Goal: Task Accomplishment & Management: Use online tool/utility

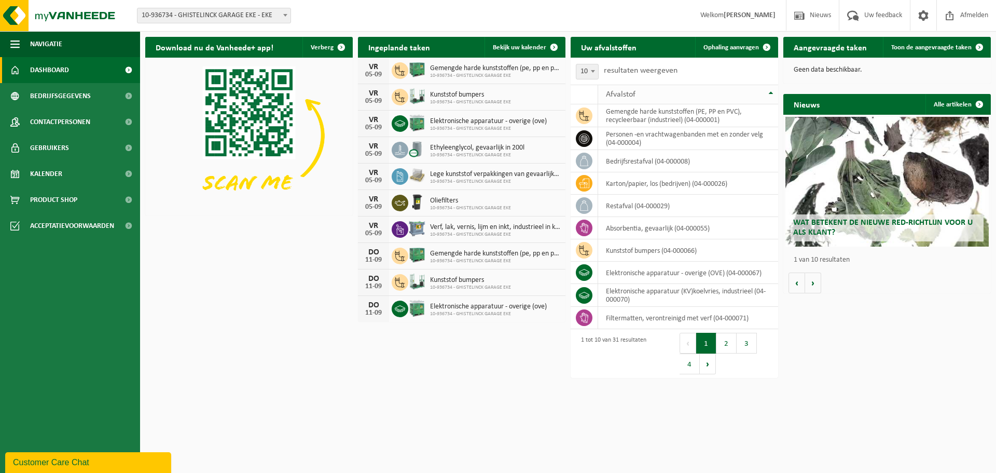
drag, startPoint x: 525, startPoint y: 48, endPoint x: 637, endPoint y: 96, distance: 121.8
click at [525, 48] on span "Bekijk uw kalender" at bounding box center [519, 47] width 53 height 7
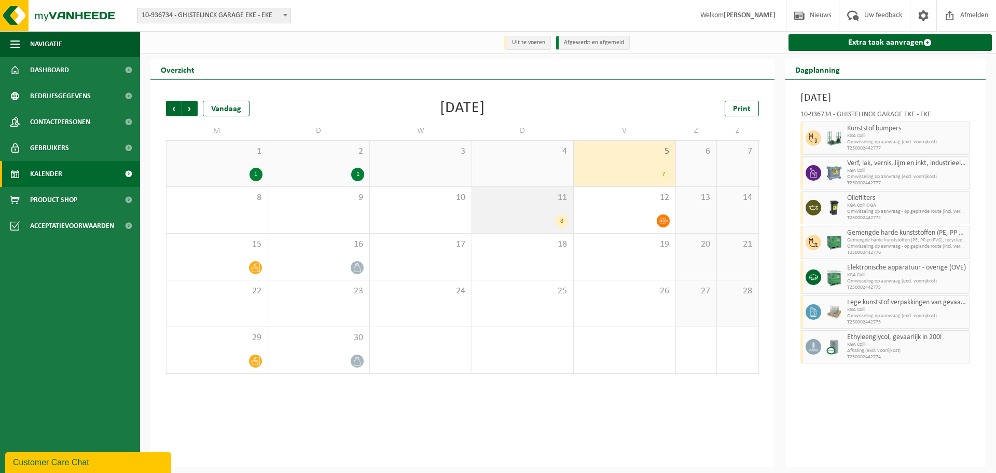
click at [515, 196] on span "11" at bounding box center [522, 197] width 91 height 11
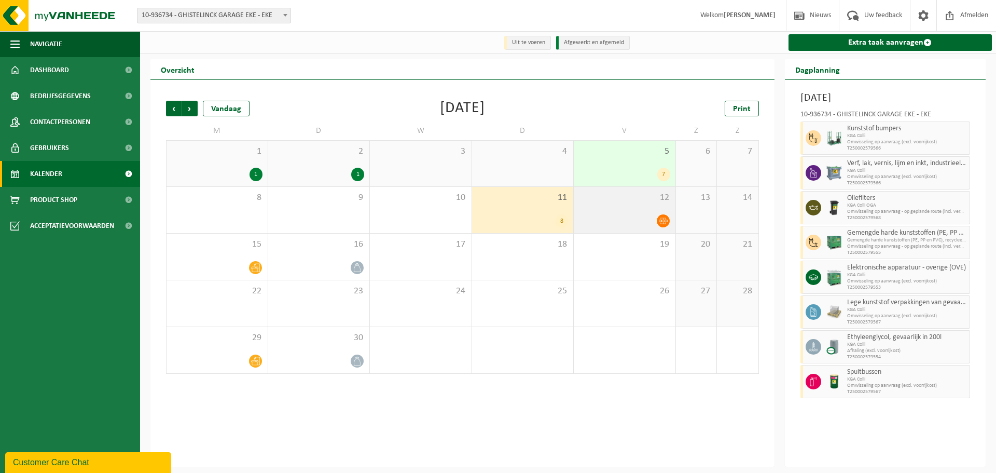
click at [614, 218] on div at bounding box center [624, 221] width 91 height 14
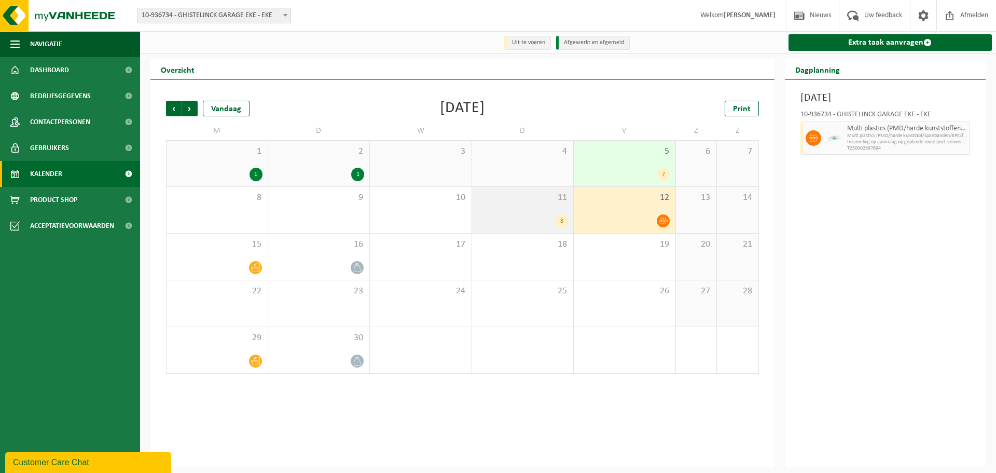
click at [506, 209] on div "11 8" at bounding box center [523, 210] width 102 height 46
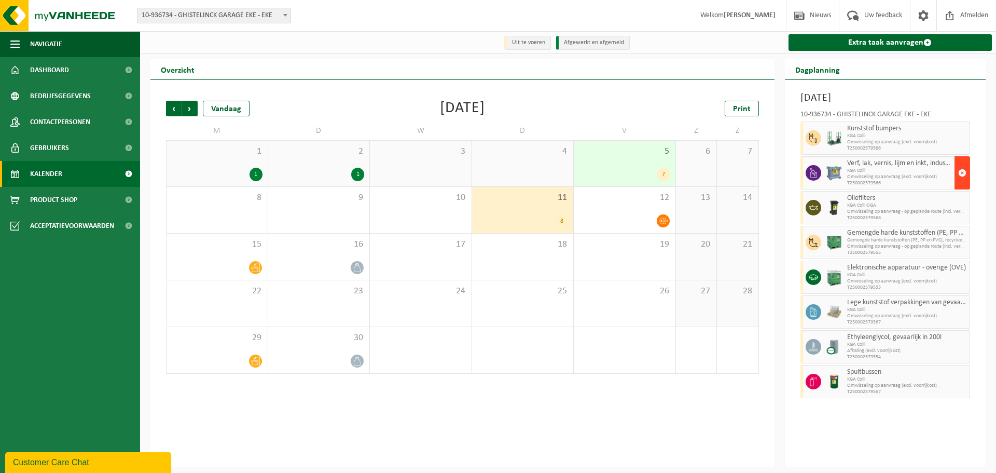
click at [965, 179] on span "button" at bounding box center [962, 172] width 8 height 21
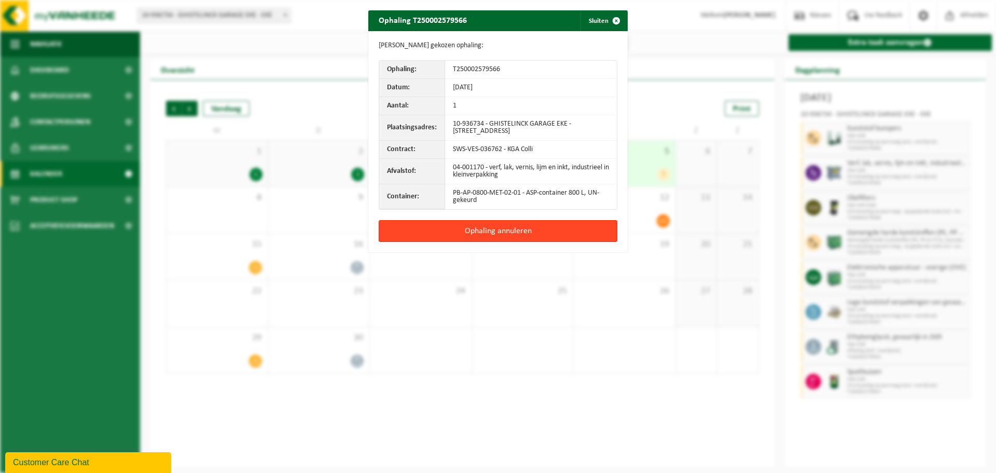
click at [532, 228] on button "Ophaling annuleren" at bounding box center [498, 231] width 239 height 22
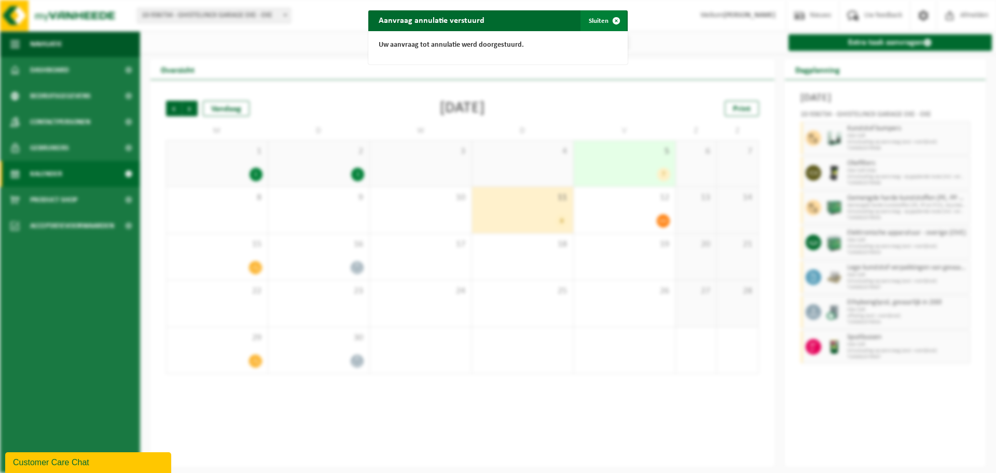
click at [609, 24] on span "button" at bounding box center [616, 20] width 21 height 21
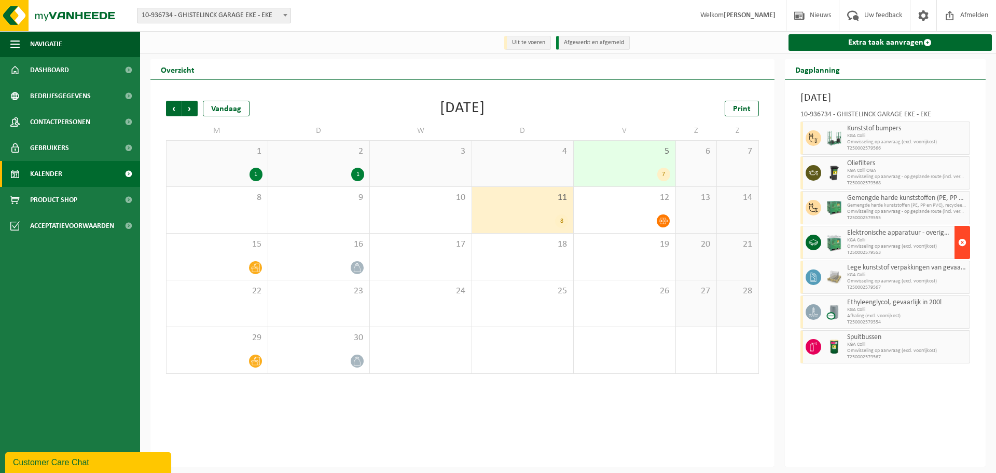
click at [960, 244] on span "button" at bounding box center [962, 242] width 8 height 21
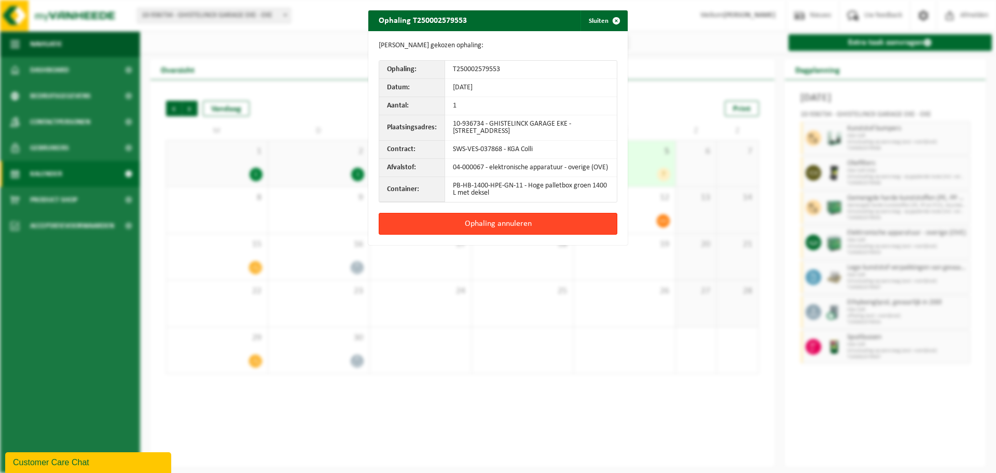
click at [498, 224] on button "Ophaling annuleren" at bounding box center [498, 224] width 239 height 22
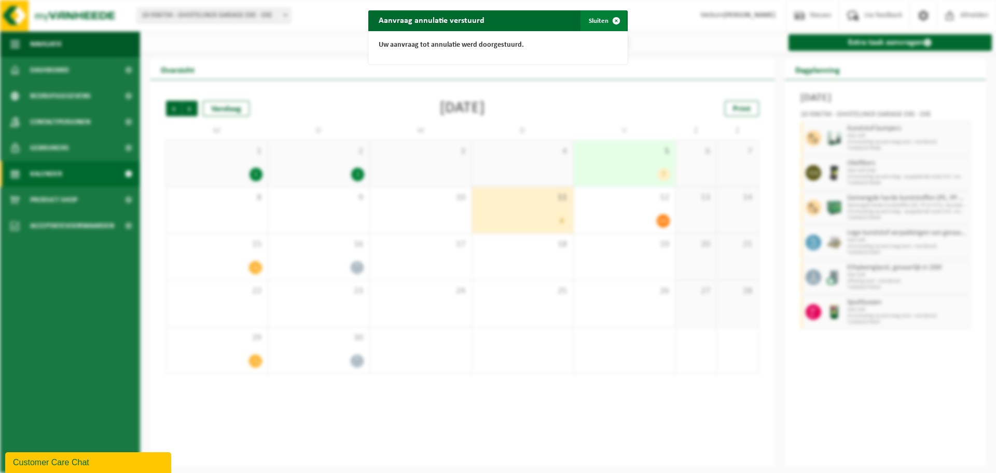
click at [614, 26] on span "button" at bounding box center [616, 20] width 21 height 21
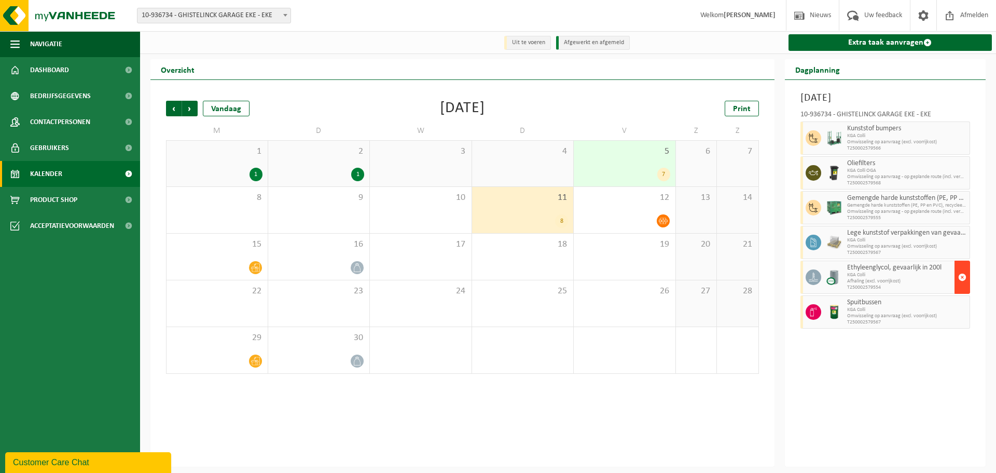
click at [961, 279] on span "button" at bounding box center [962, 277] width 8 height 21
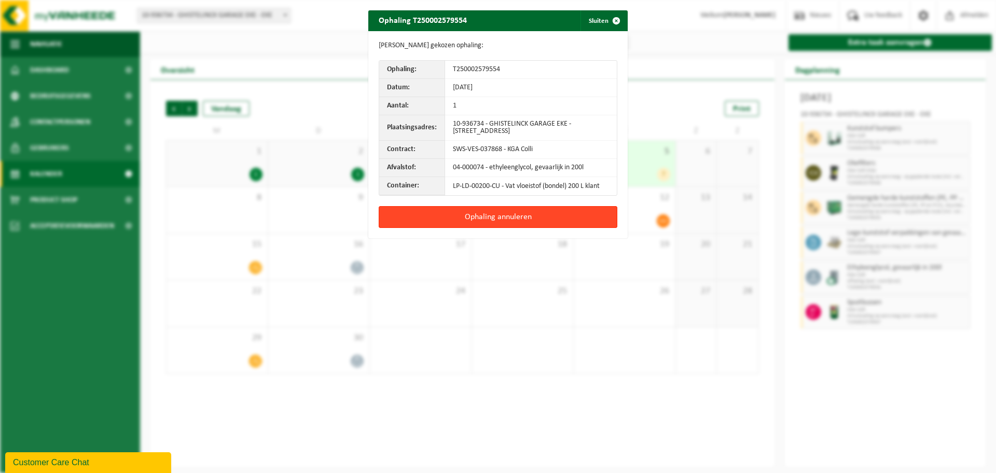
click at [496, 211] on button "Ophaling annuleren" at bounding box center [498, 217] width 239 height 22
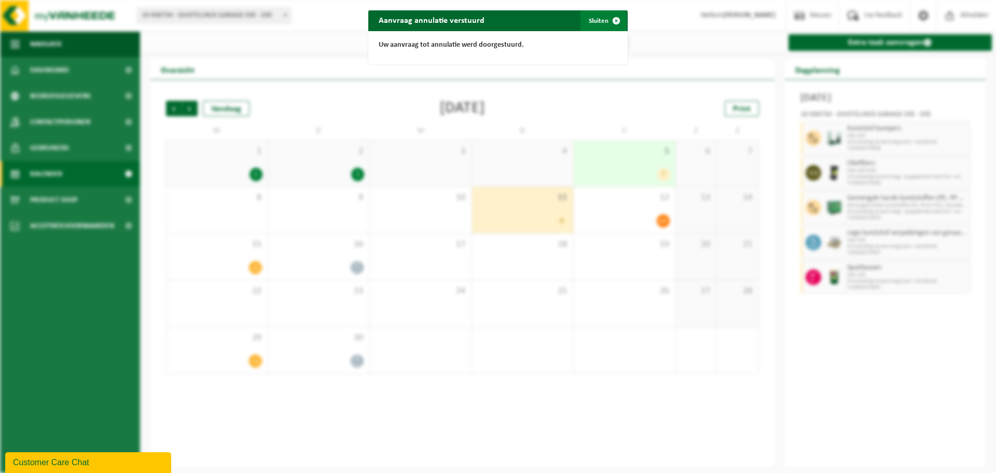
click at [599, 21] on button "Sluiten" at bounding box center [604, 20] width 46 height 21
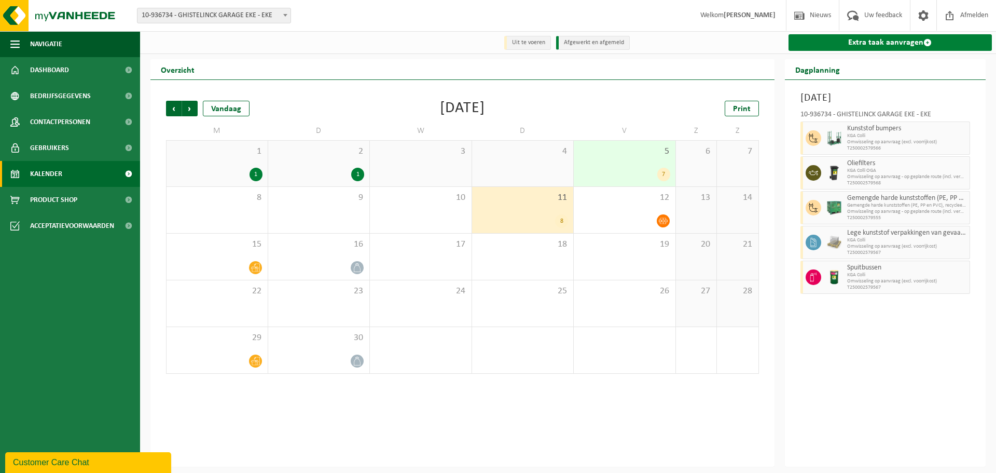
click at [829, 48] on link "Extra taak aanvragen" at bounding box center [891, 42] width 204 height 17
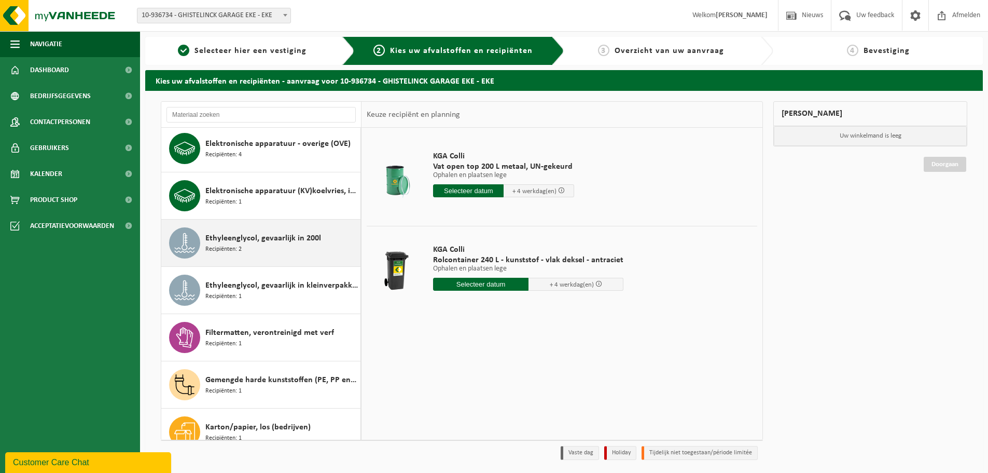
scroll to position [156, 0]
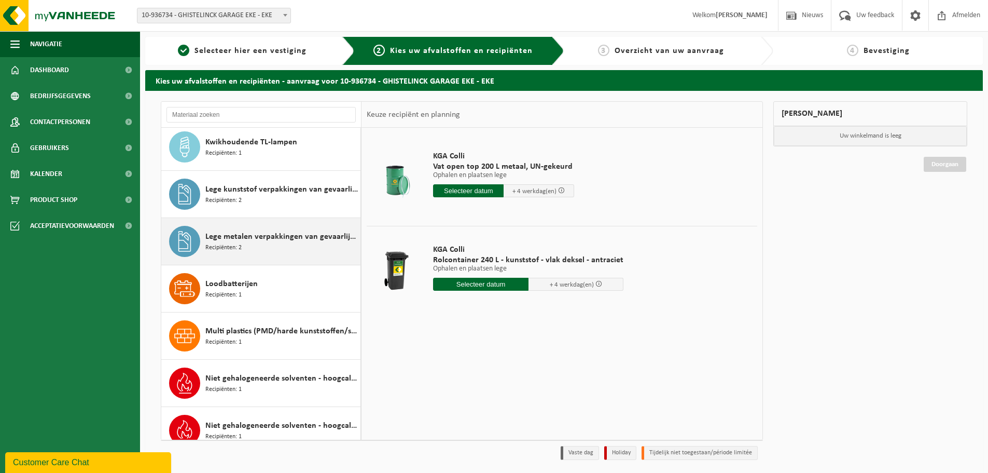
click at [296, 242] on span "Lege metalen verpakkingen van gevaarlijke stoffen" at bounding box center [281, 236] width 153 height 12
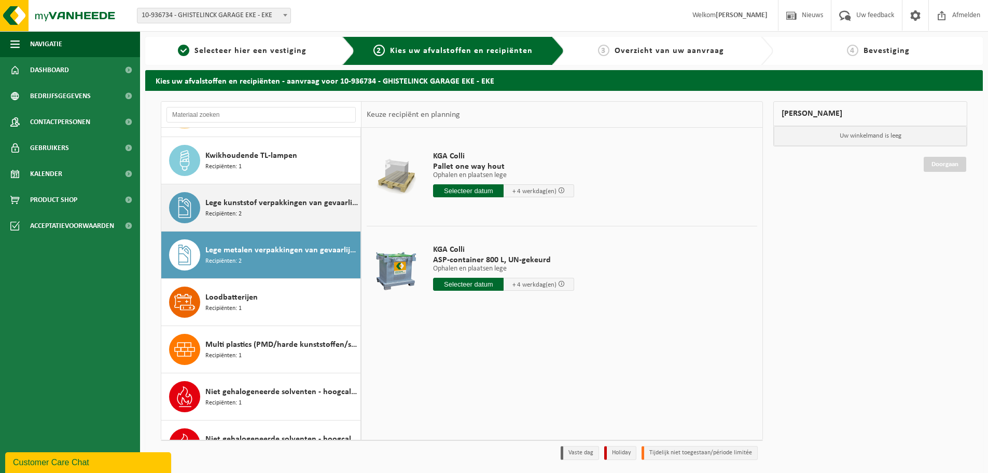
click at [298, 215] on div "Lege kunststof verpakkingen van gevaarlijke stoffen Recipiënten: 2" at bounding box center [281, 207] width 153 height 31
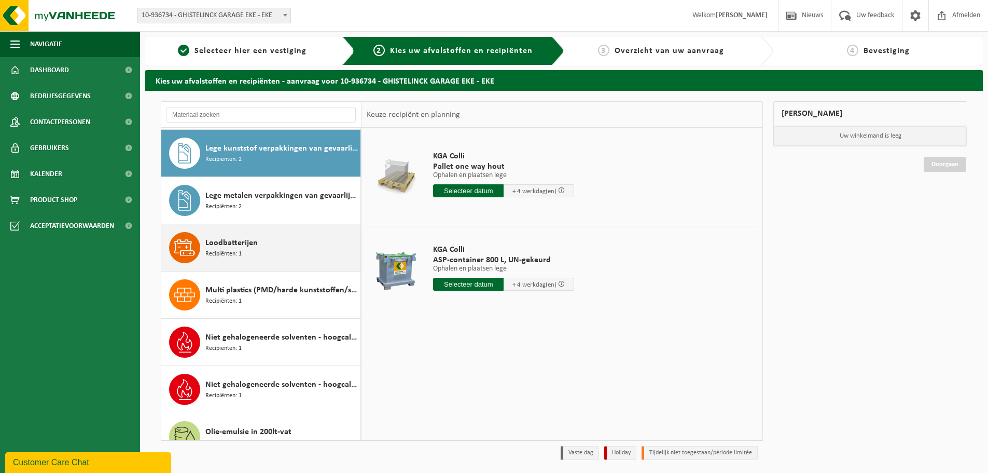
scroll to position [614, 0]
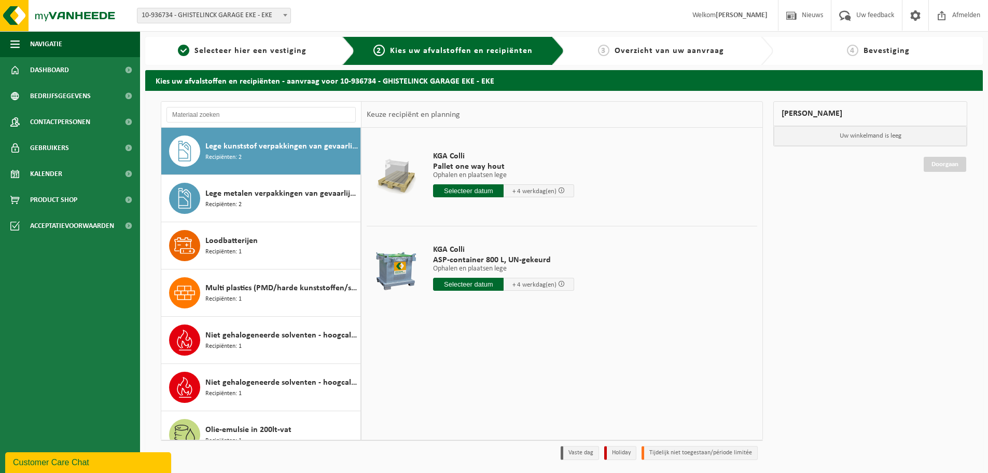
click at [465, 286] on input "text" at bounding box center [468, 284] width 71 height 13
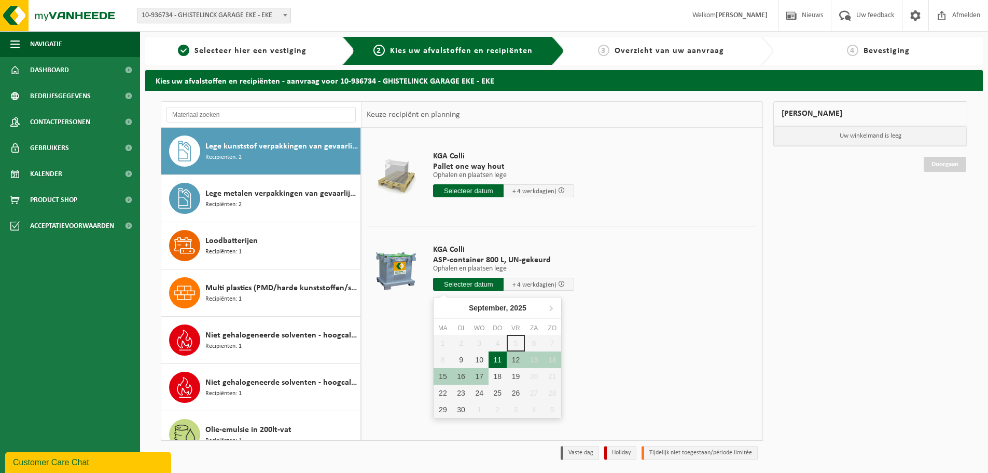
click at [493, 362] on div "11" at bounding box center [498, 359] width 18 height 17
type input "Van 2025-09-11"
type input "2025-09-11"
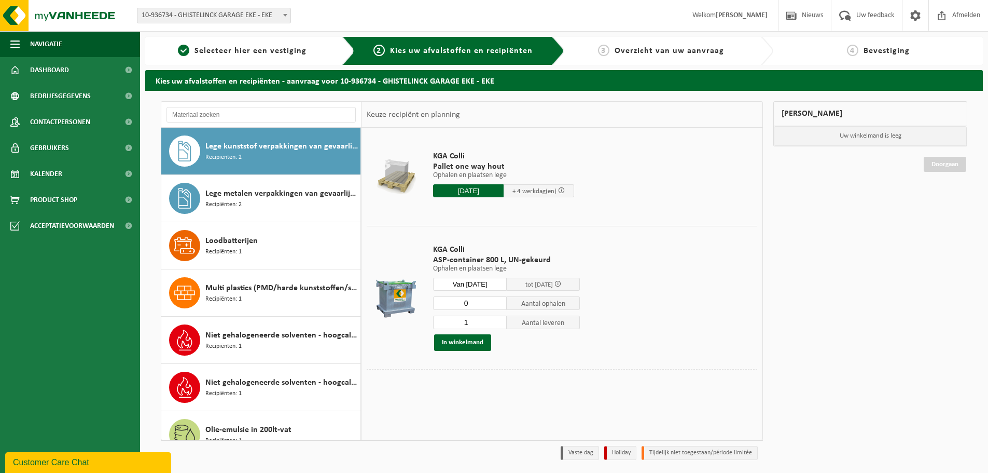
click at [500, 306] on input "0" at bounding box center [470, 302] width 74 height 13
type input "1"
click at [501, 301] on input "1" at bounding box center [470, 302] width 74 height 13
type input "2"
click at [500, 319] on input "2" at bounding box center [470, 321] width 74 height 13
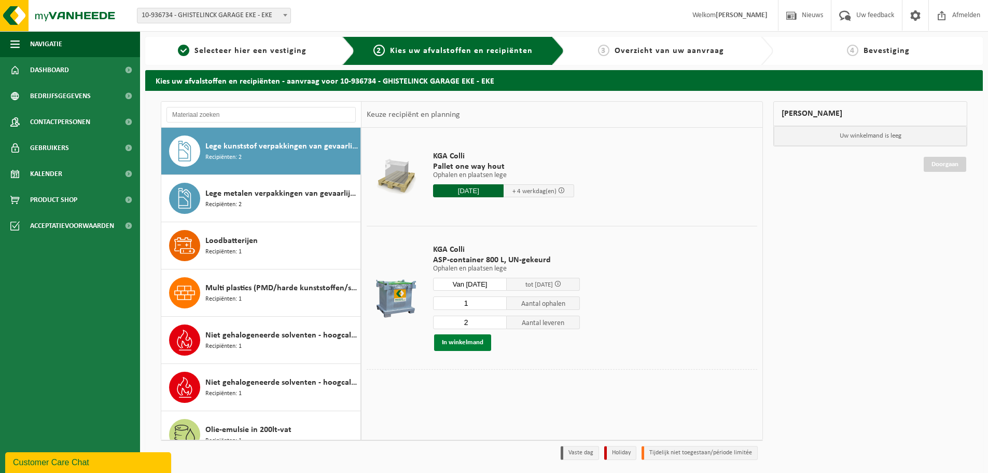
click at [483, 342] on button "In winkelmand" at bounding box center [462, 342] width 57 height 17
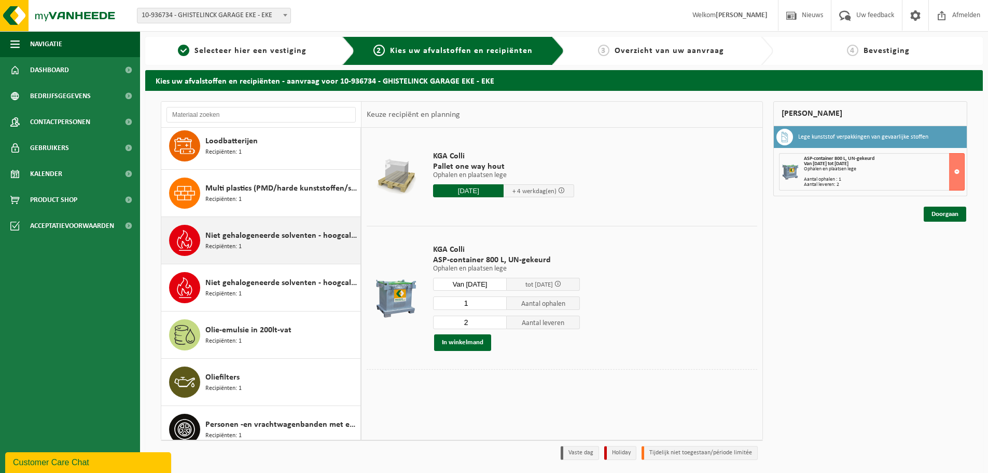
scroll to position [718, 0]
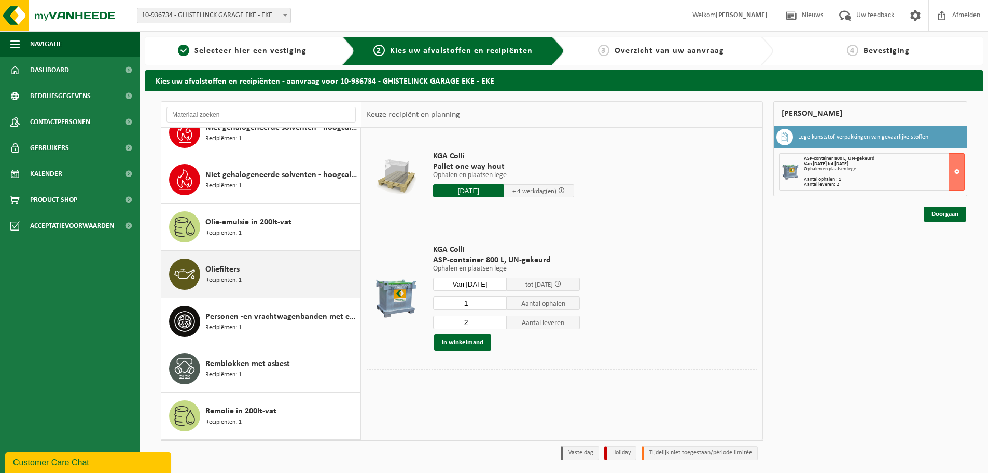
click at [276, 279] on div "Oliefilters Recipiënten: 1" at bounding box center [281, 273] width 153 height 31
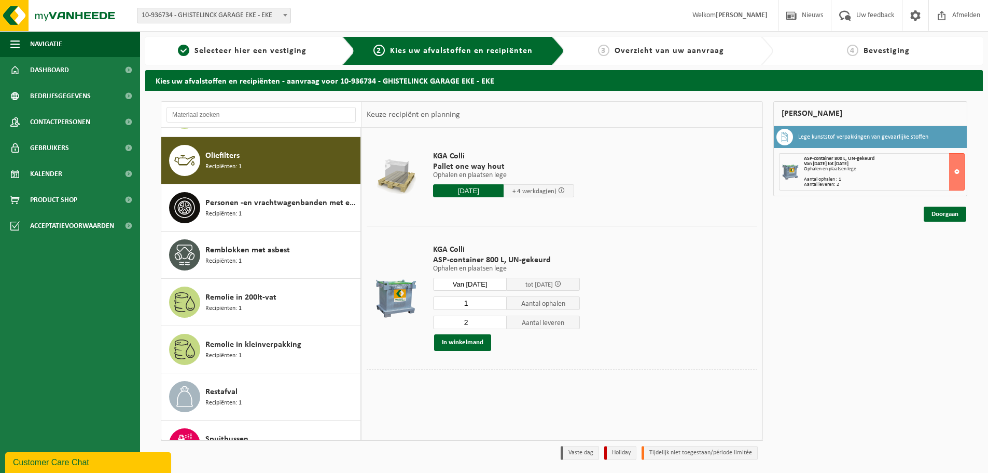
scroll to position [944, 0]
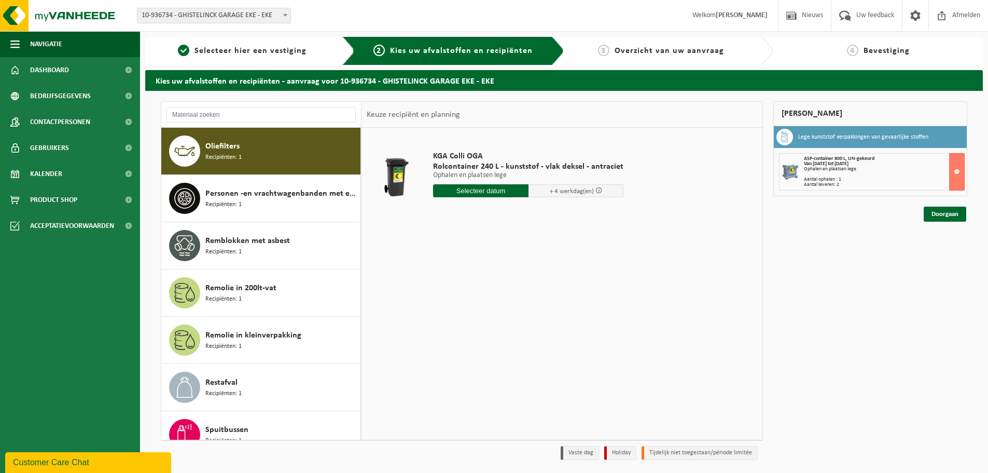
click at [501, 192] on input "text" at bounding box center [480, 190] width 95 height 13
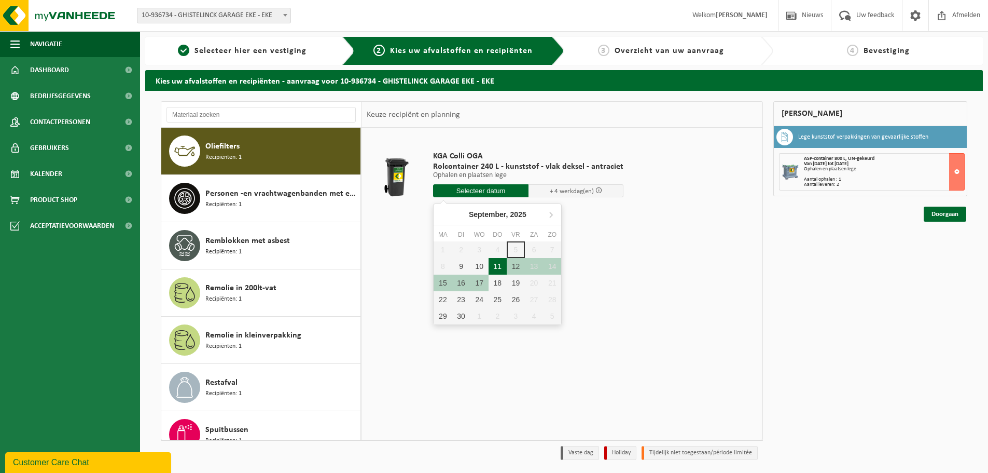
click at [499, 267] on div "11" at bounding box center [498, 266] width 18 height 17
type input "Van 2025-09-11"
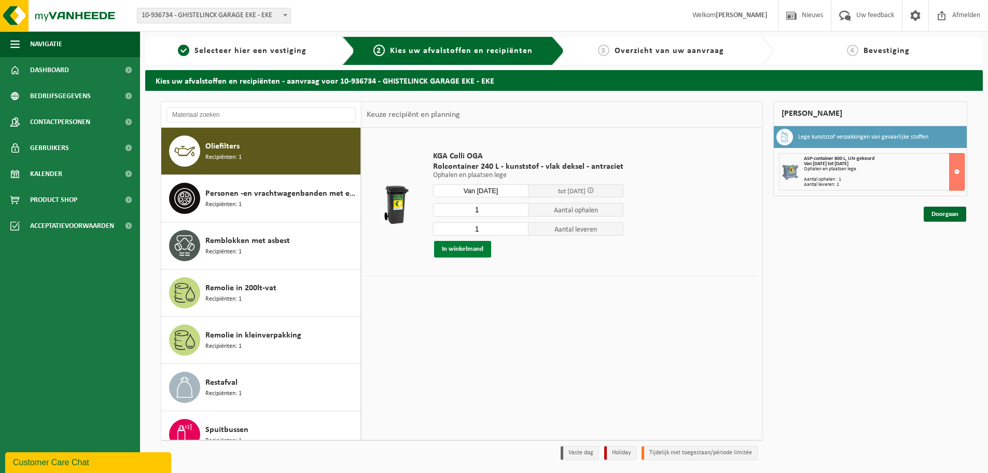
click at [484, 251] on button "In winkelmand" at bounding box center [462, 249] width 57 height 17
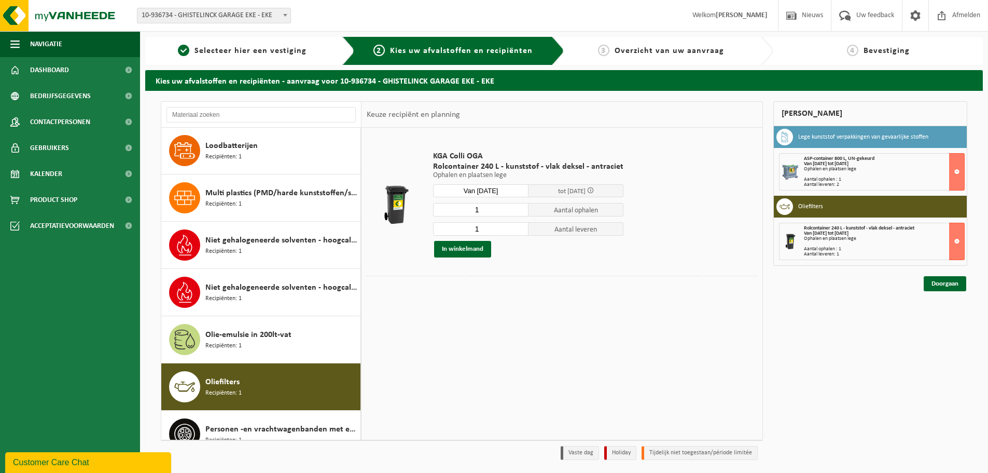
scroll to position [685, 0]
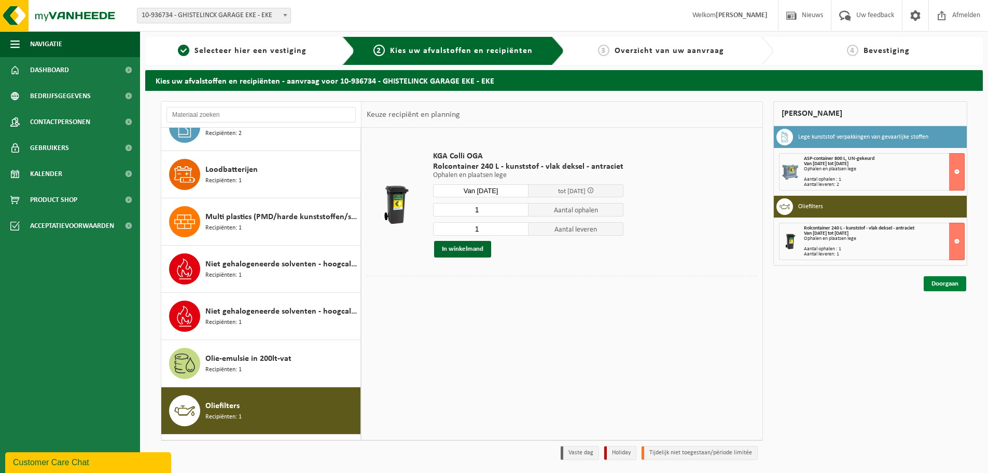
click at [939, 284] on link "Doorgaan" at bounding box center [945, 283] width 43 height 15
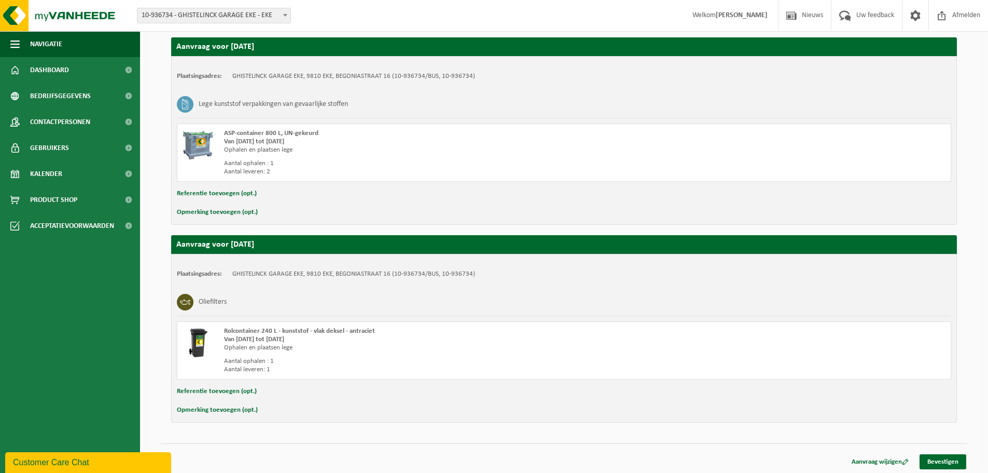
scroll to position [178, 0]
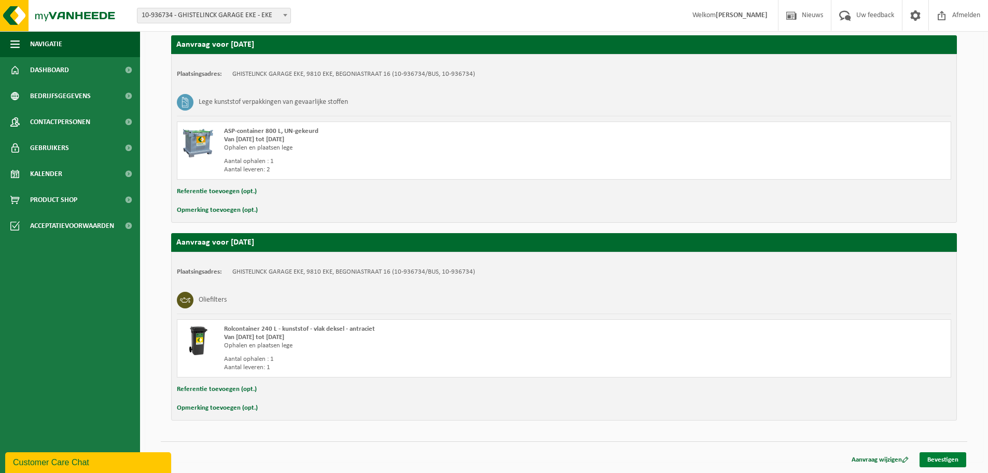
click at [943, 456] on link "Bevestigen" at bounding box center [943, 459] width 47 height 15
